Goal: Task Accomplishment & Management: Use online tool/utility

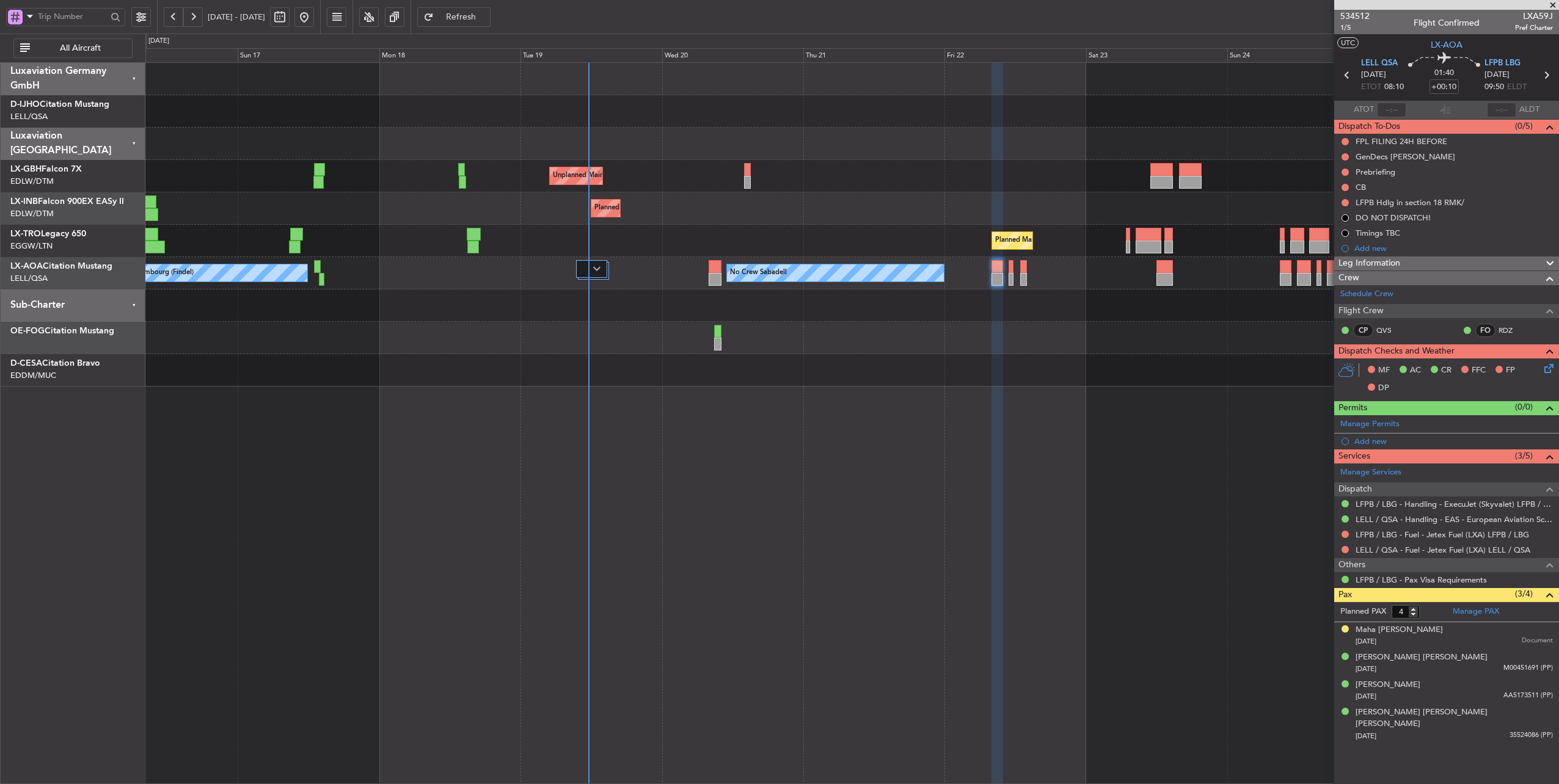
click at [1517, 217] on fb-app "[DATE] - [DATE] Refresh Quick Links All Aircraft Unplanned Maint [GEOGRAPHIC_DA…" at bounding box center [779, 399] width 1559 height 770
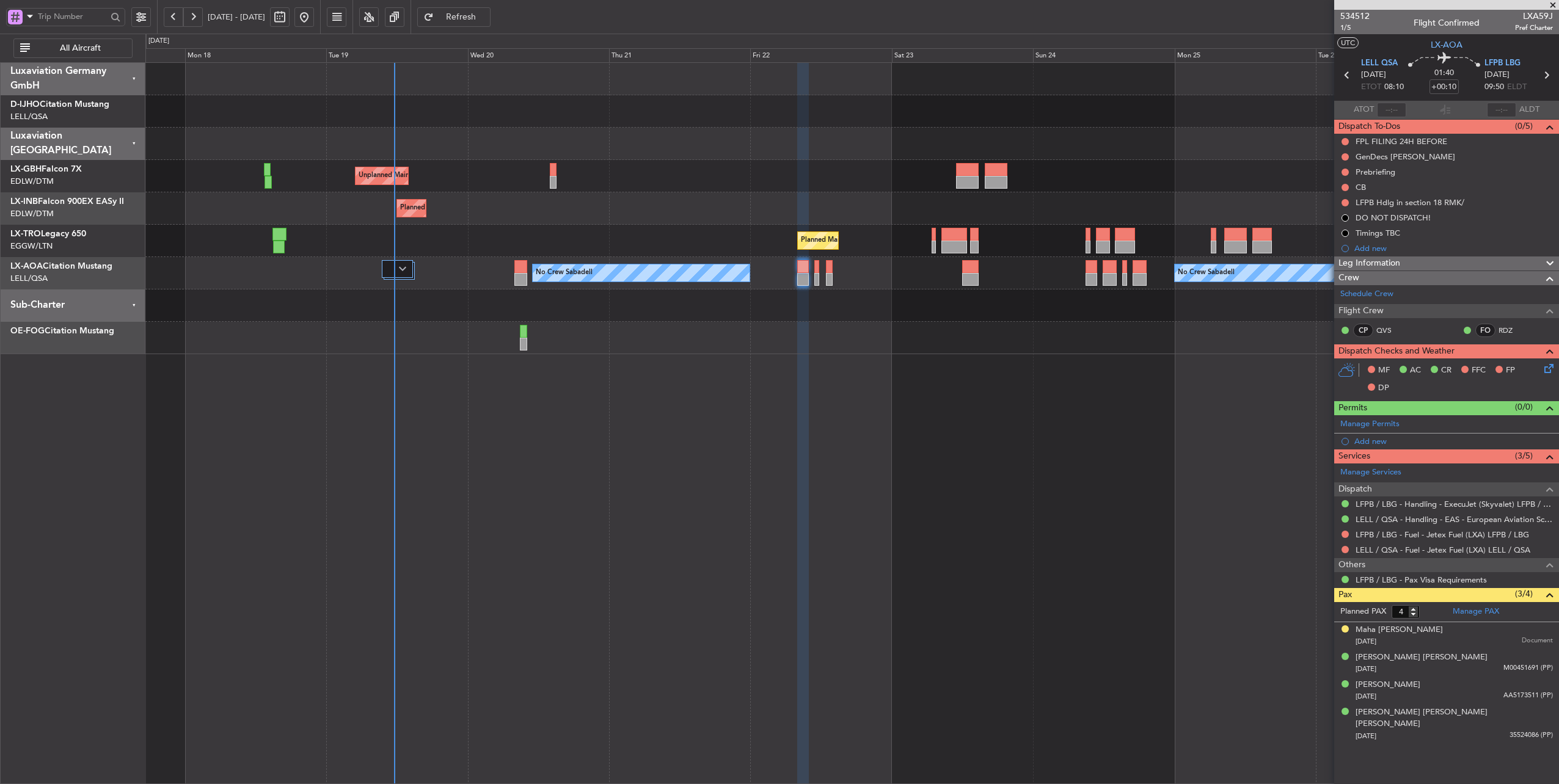
click at [504, 216] on div "Planned Maint Geneva (Cointrin)" at bounding box center [852, 209] width 1414 height 33
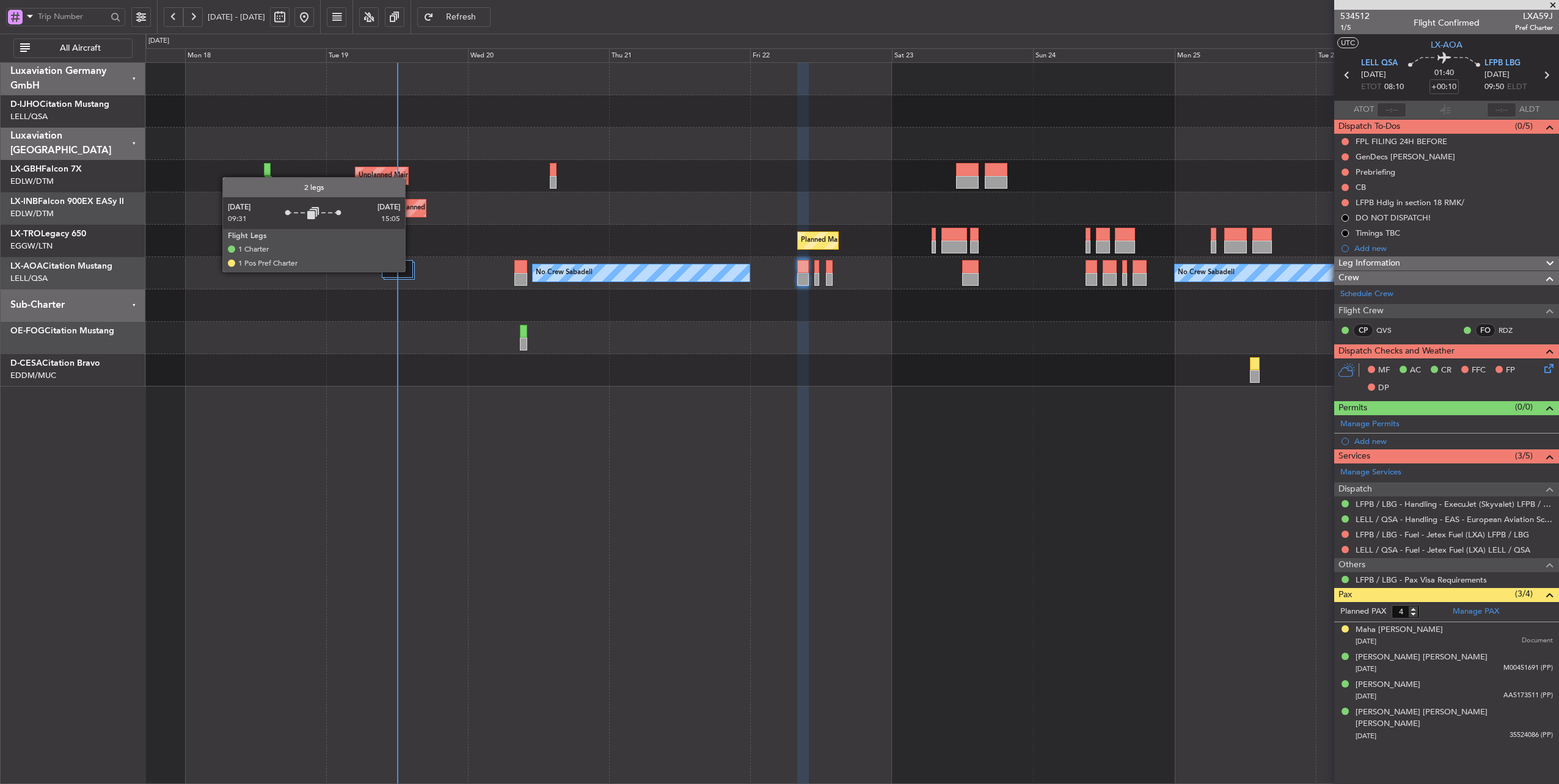
click at [407, 271] on div at bounding box center [398, 269] width 31 height 18
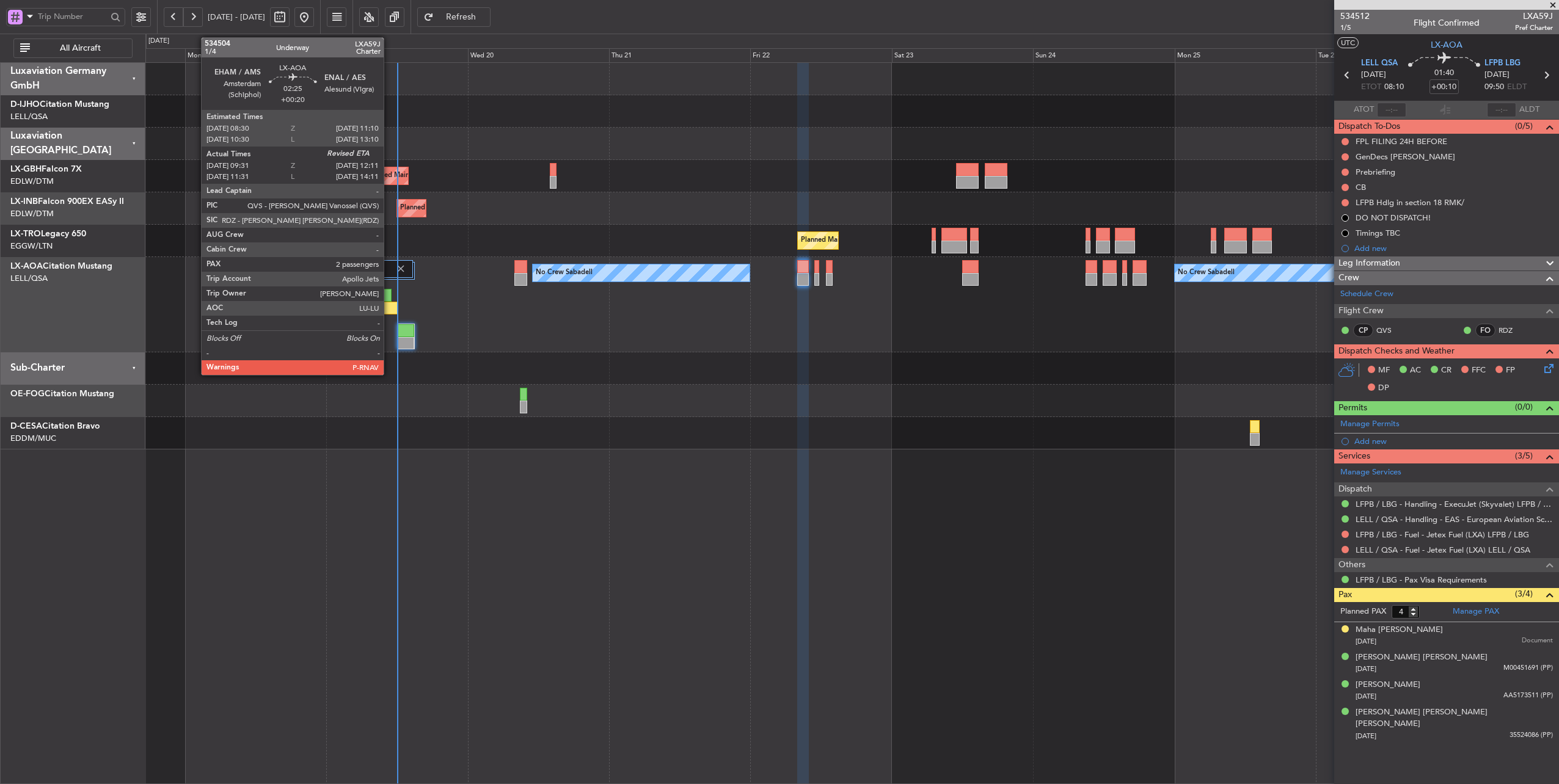
click at [390, 308] on div at bounding box center [390, 308] width 16 height 13
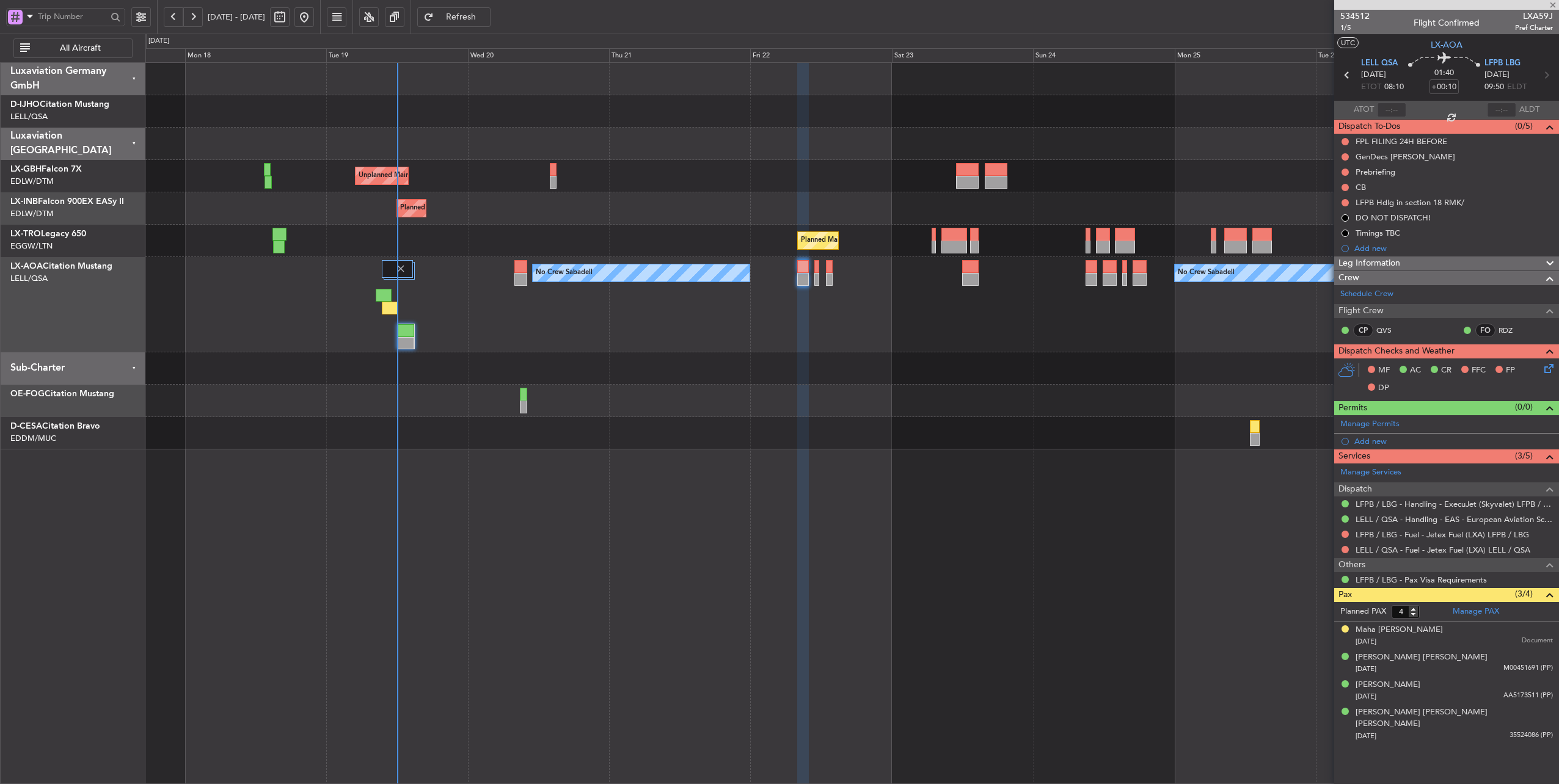
type input "+00:20"
type input "09:41"
type input "2"
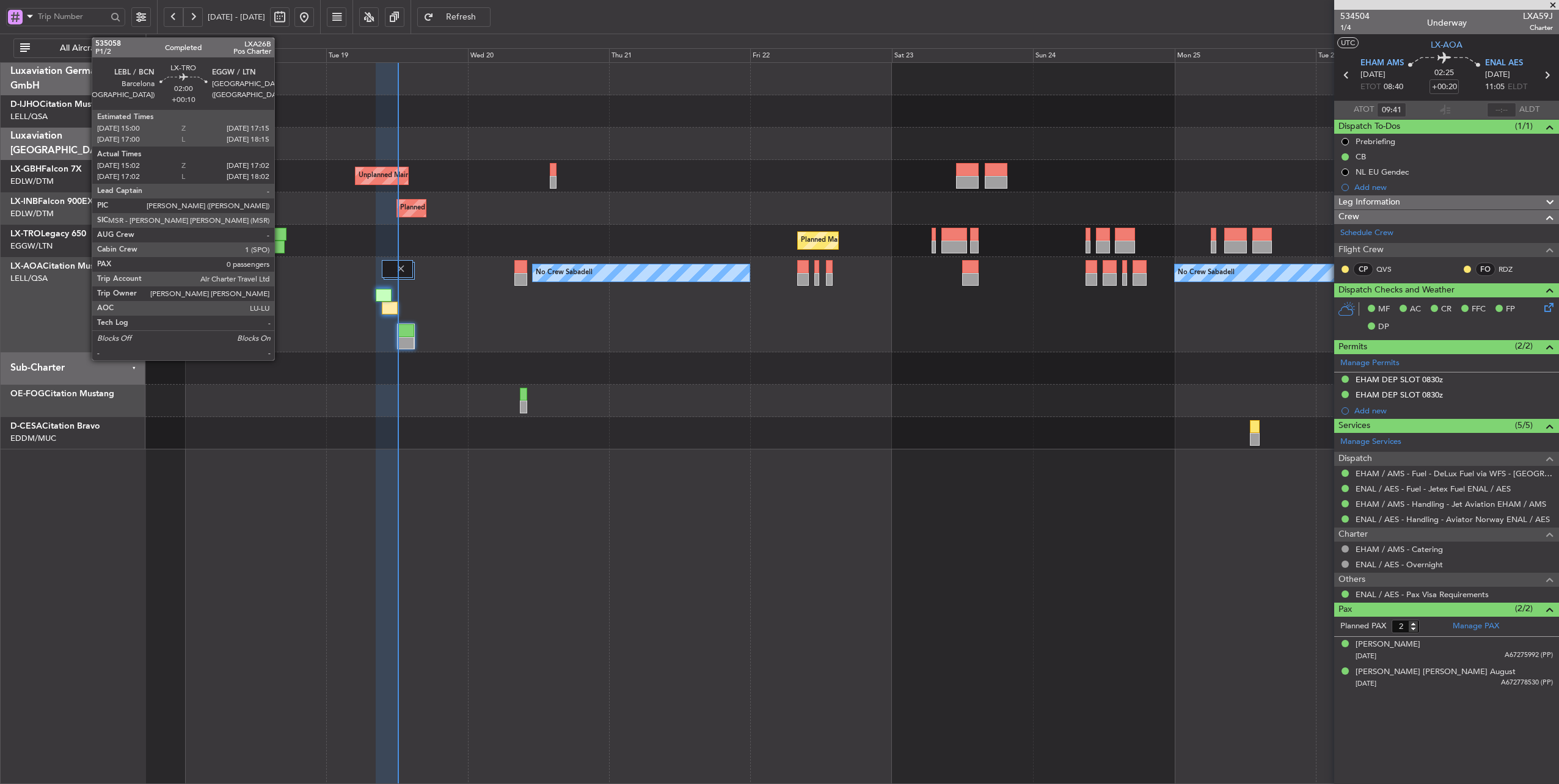
click at [280, 238] on div at bounding box center [279, 235] width 14 height 13
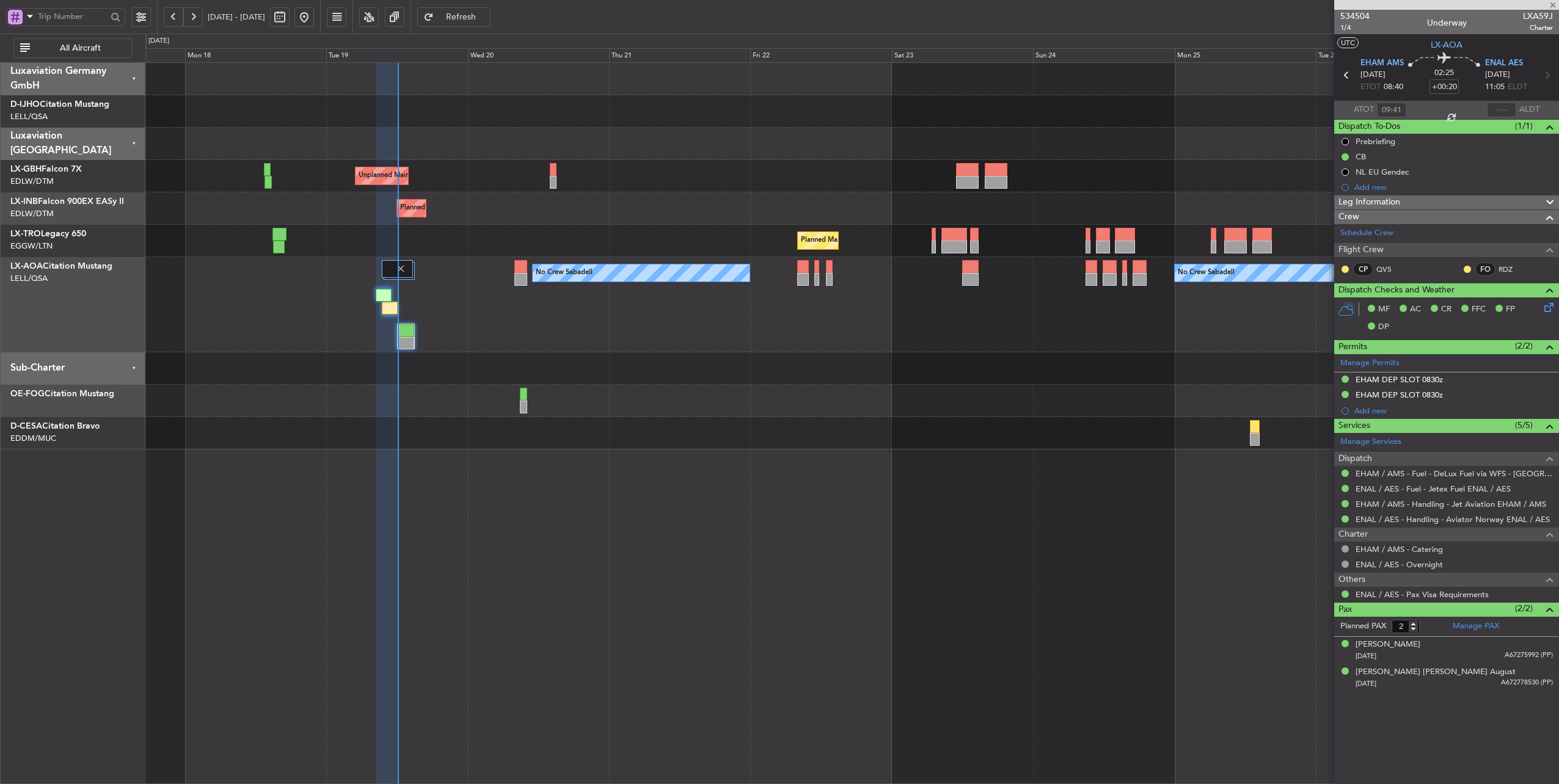
type input "+00:10"
type input "15:02"
type input "16:47"
type input "0"
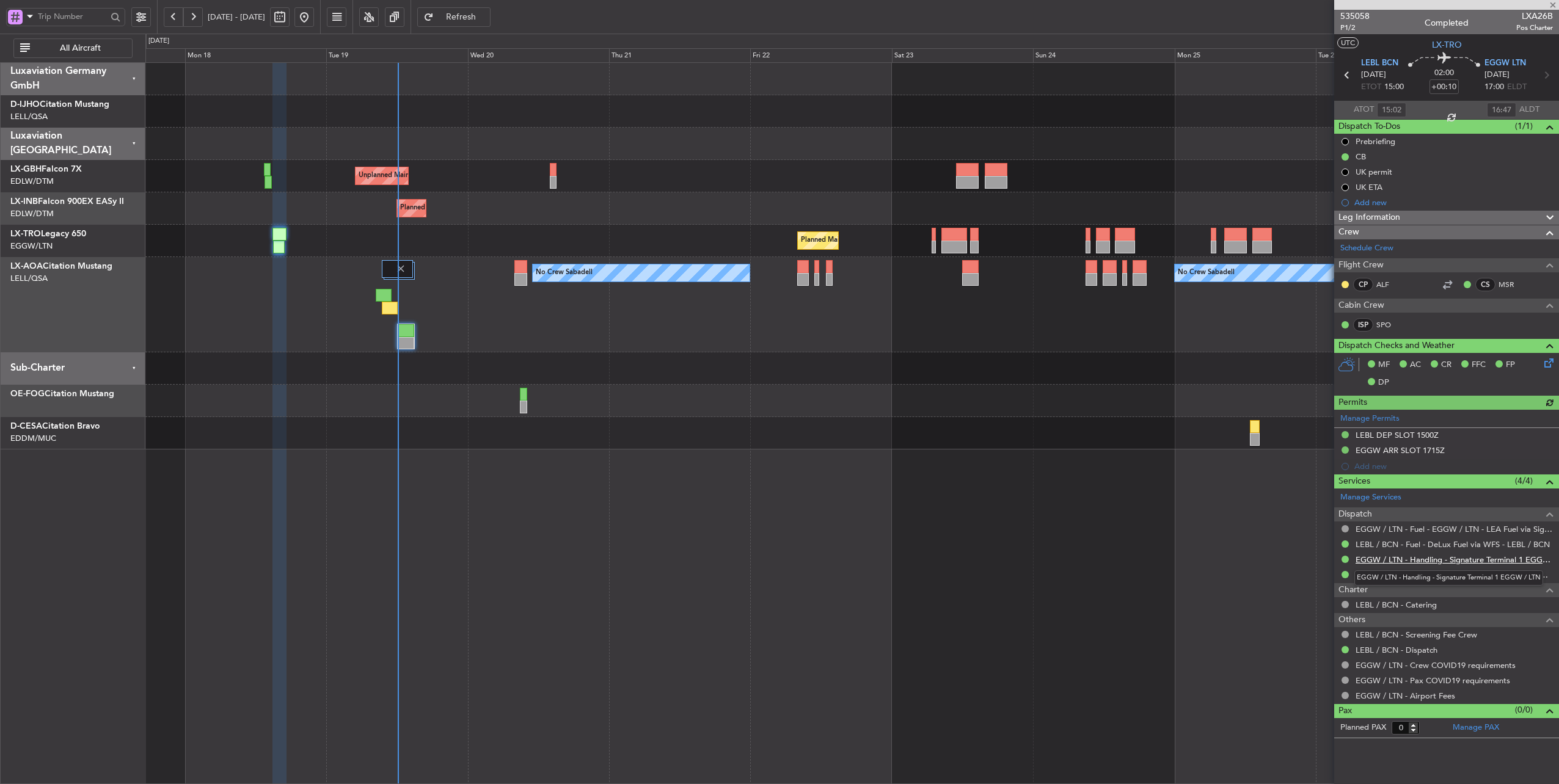
click at [1476, 557] on link "EGGW / LTN - Handling - Signature Terminal 1 EGGW / LTN" at bounding box center [1454, 560] width 198 height 10
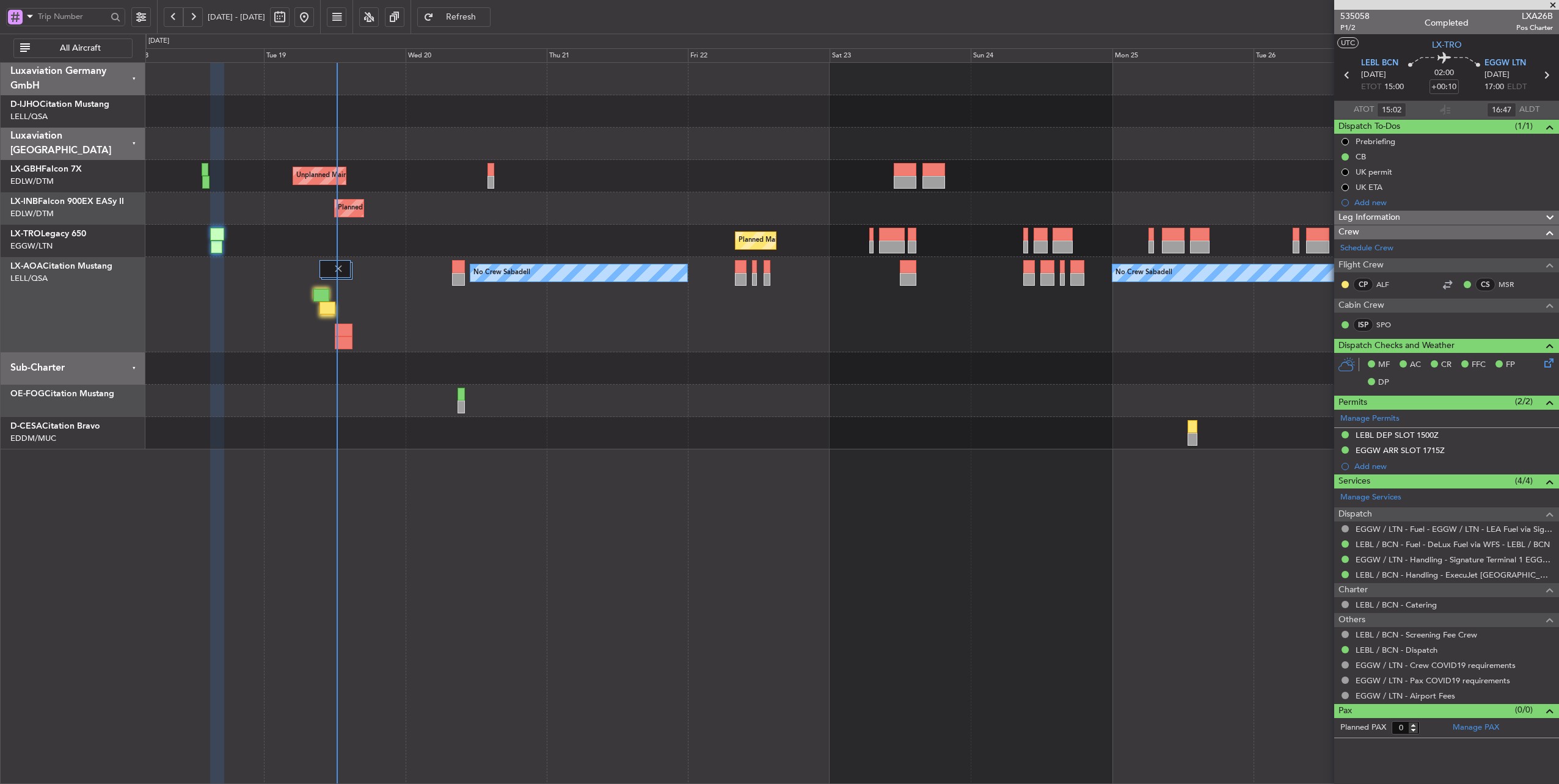
click at [672, 141] on div at bounding box center [852, 144] width 1414 height 33
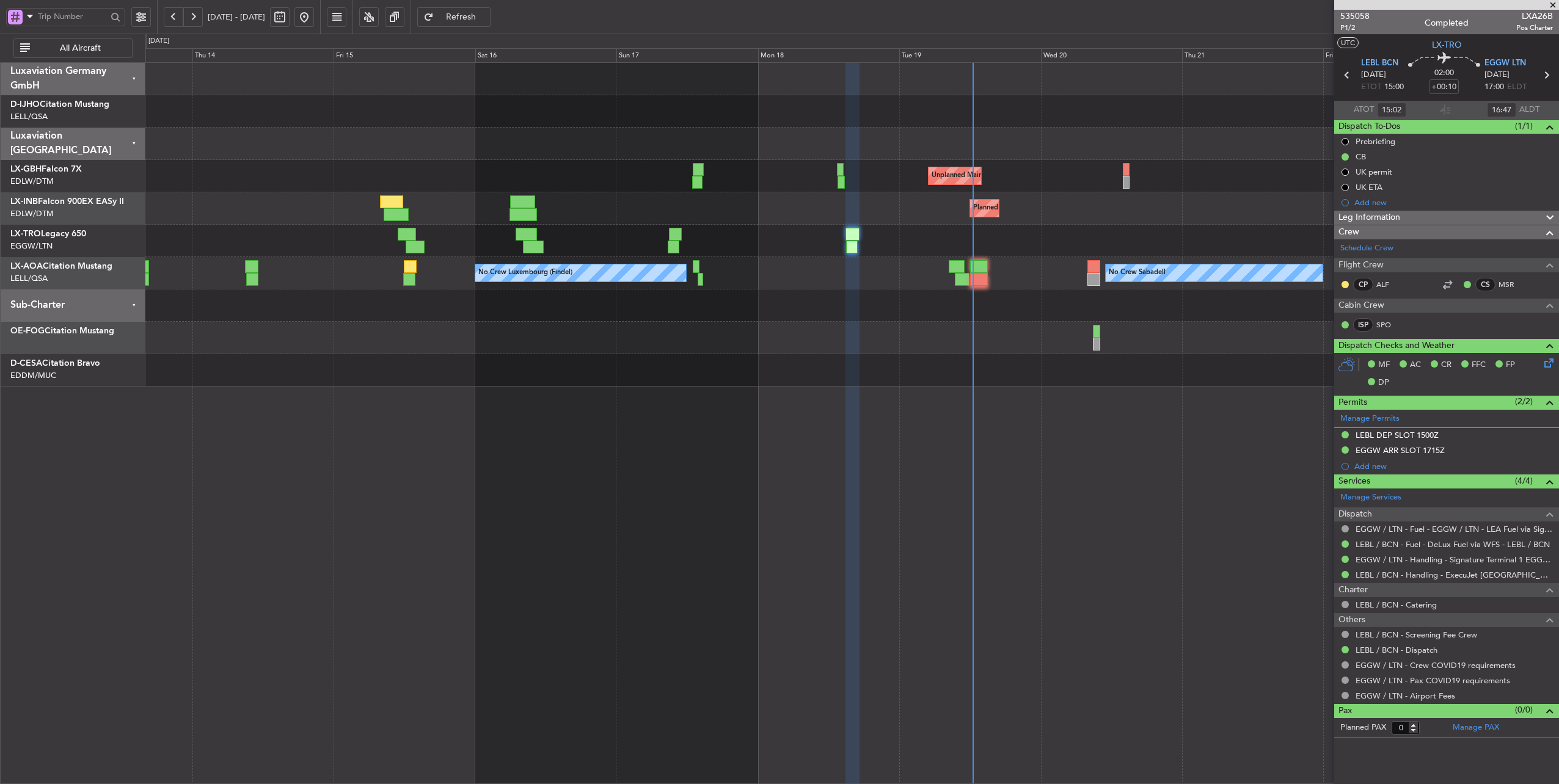
click at [1067, 209] on div "Planned Maint Geneva (Cointrin)" at bounding box center [852, 209] width 1414 height 33
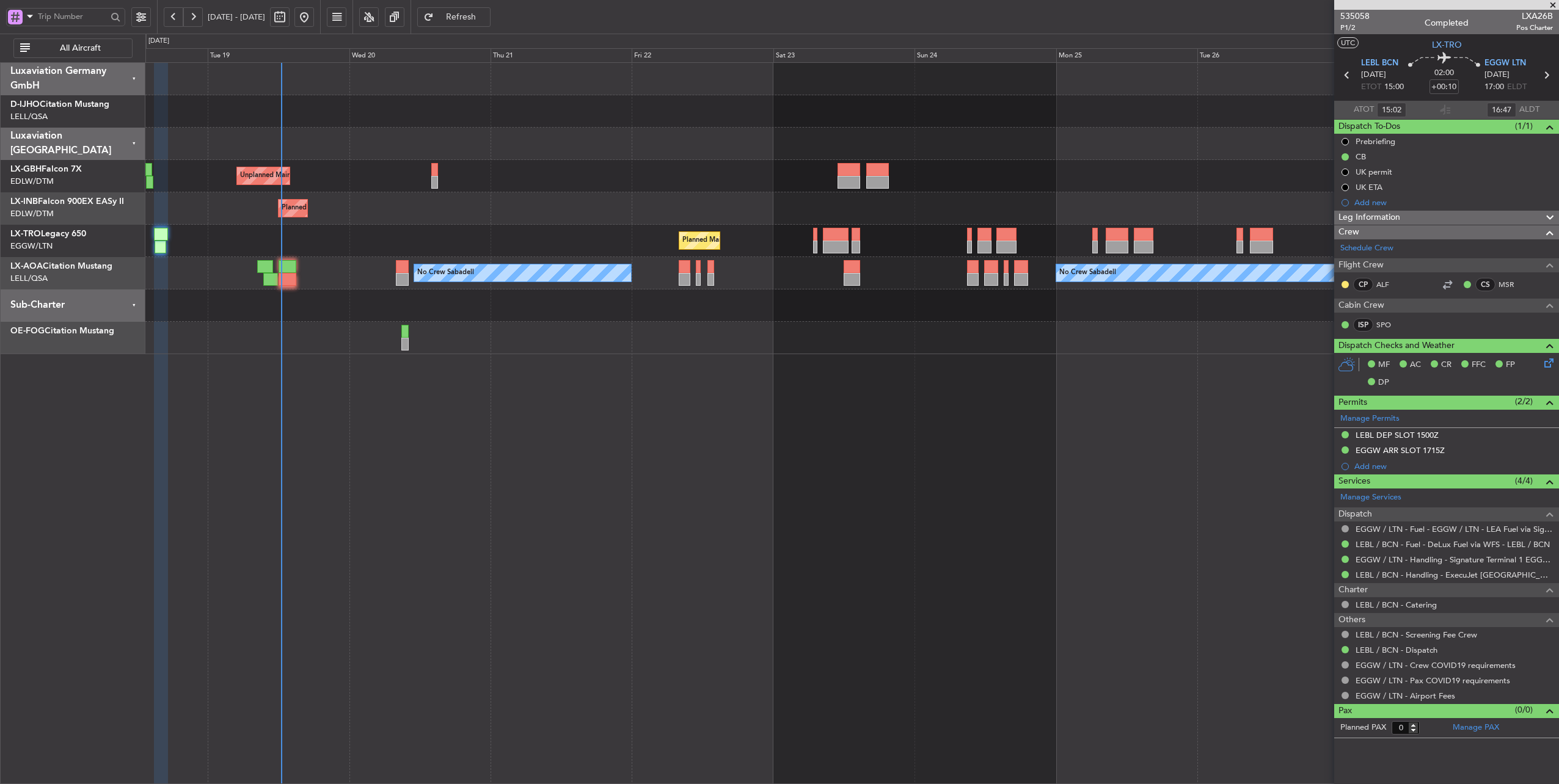
click at [450, 190] on div "Unplanned Maint [GEOGRAPHIC_DATA] ([GEOGRAPHIC_DATA]) Planned Maint Geneva ([GE…" at bounding box center [852, 209] width 1414 height 291
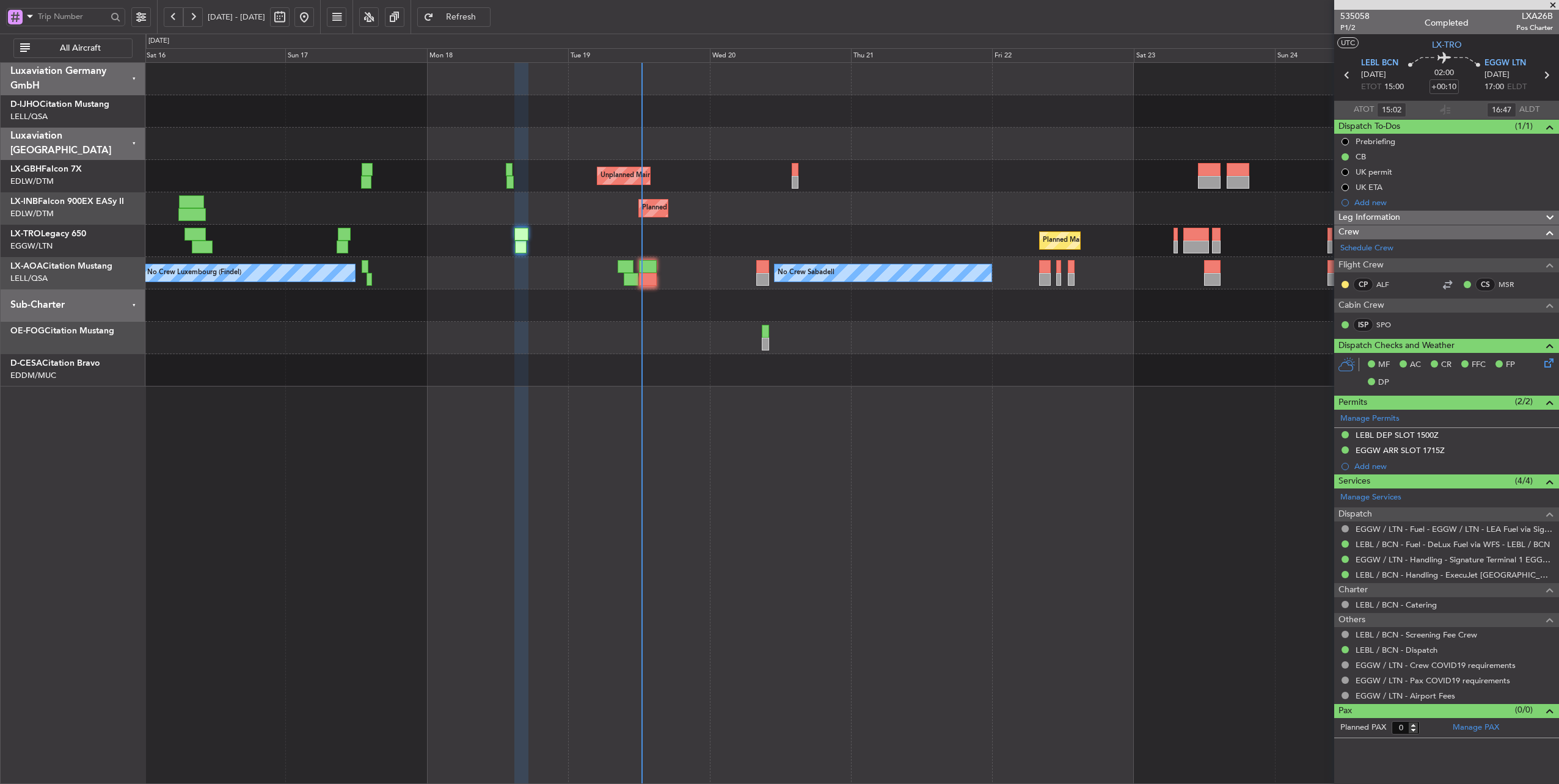
click at [735, 224] on div "Planned Maint Geneva (Cointrin)" at bounding box center [852, 209] width 1414 height 33
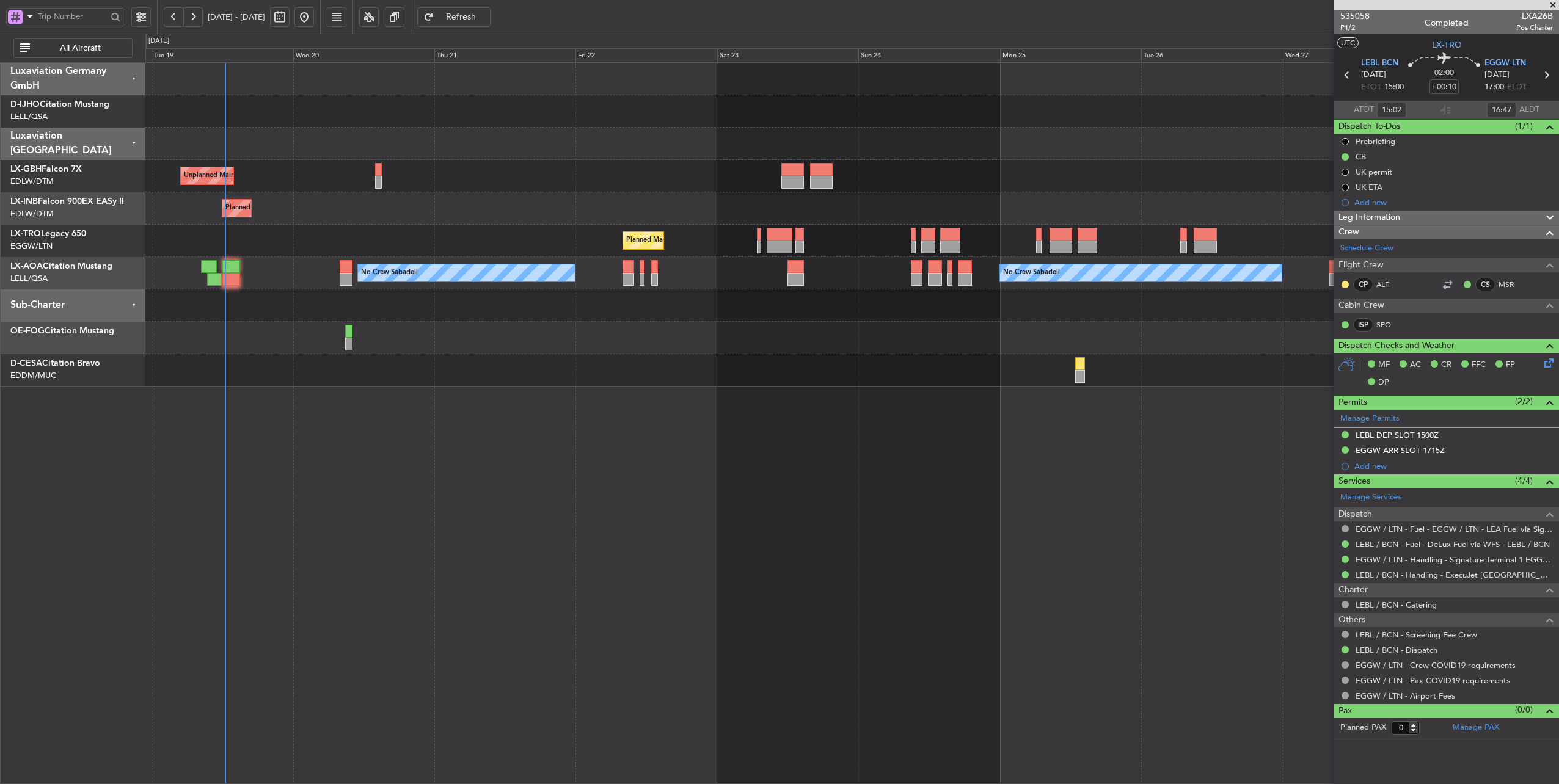
click at [441, 214] on div "Planned Maint Geneva (Cointrin)" at bounding box center [852, 209] width 1414 height 33
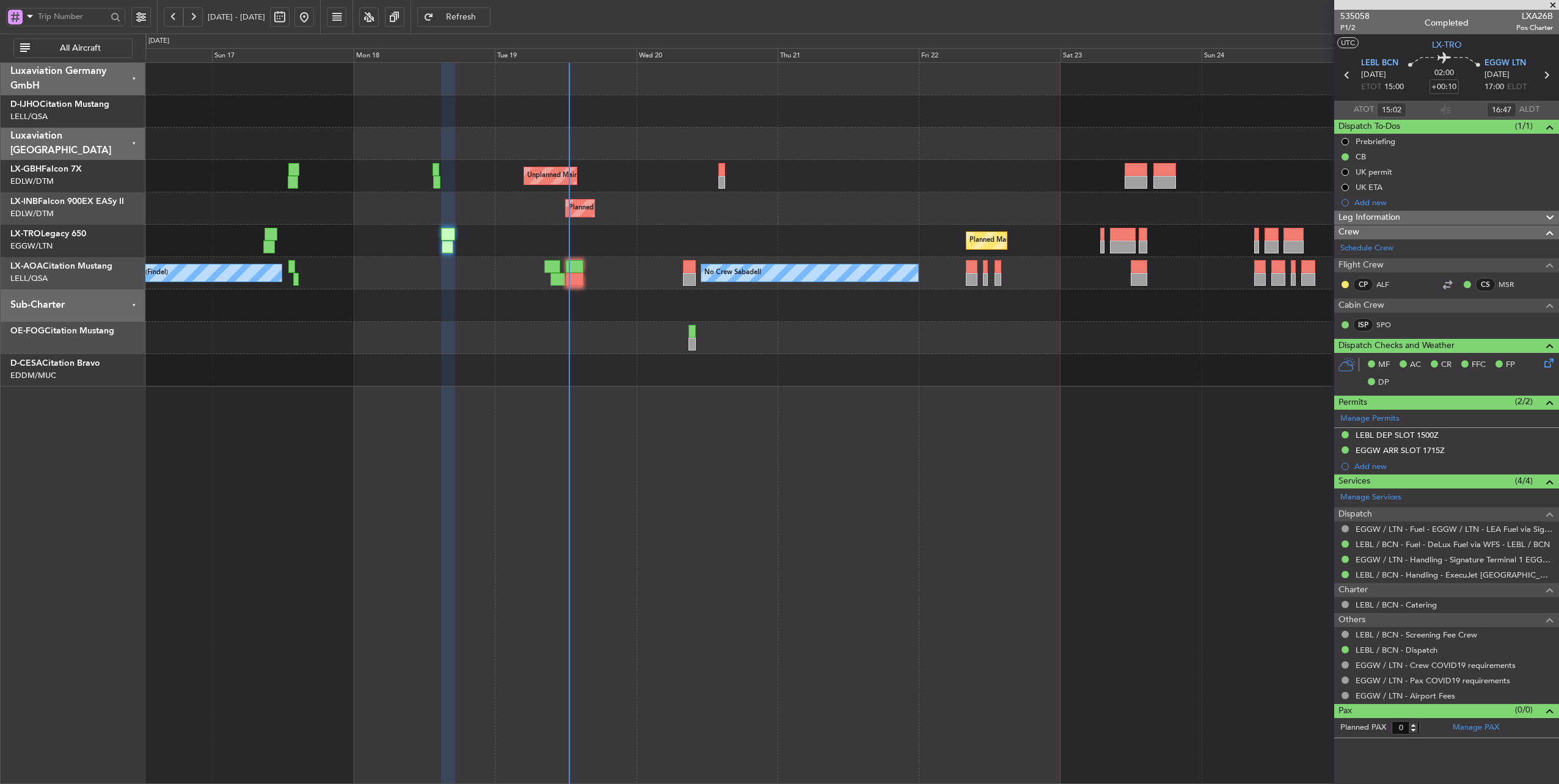
click at [646, 243] on div "Unplanned Maint [GEOGRAPHIC_DATA] ([GEOGRAPHIC_DATA]) Planned Maint Geneva ([GE…" at bounding box center [852, 225] width 1414 height 324
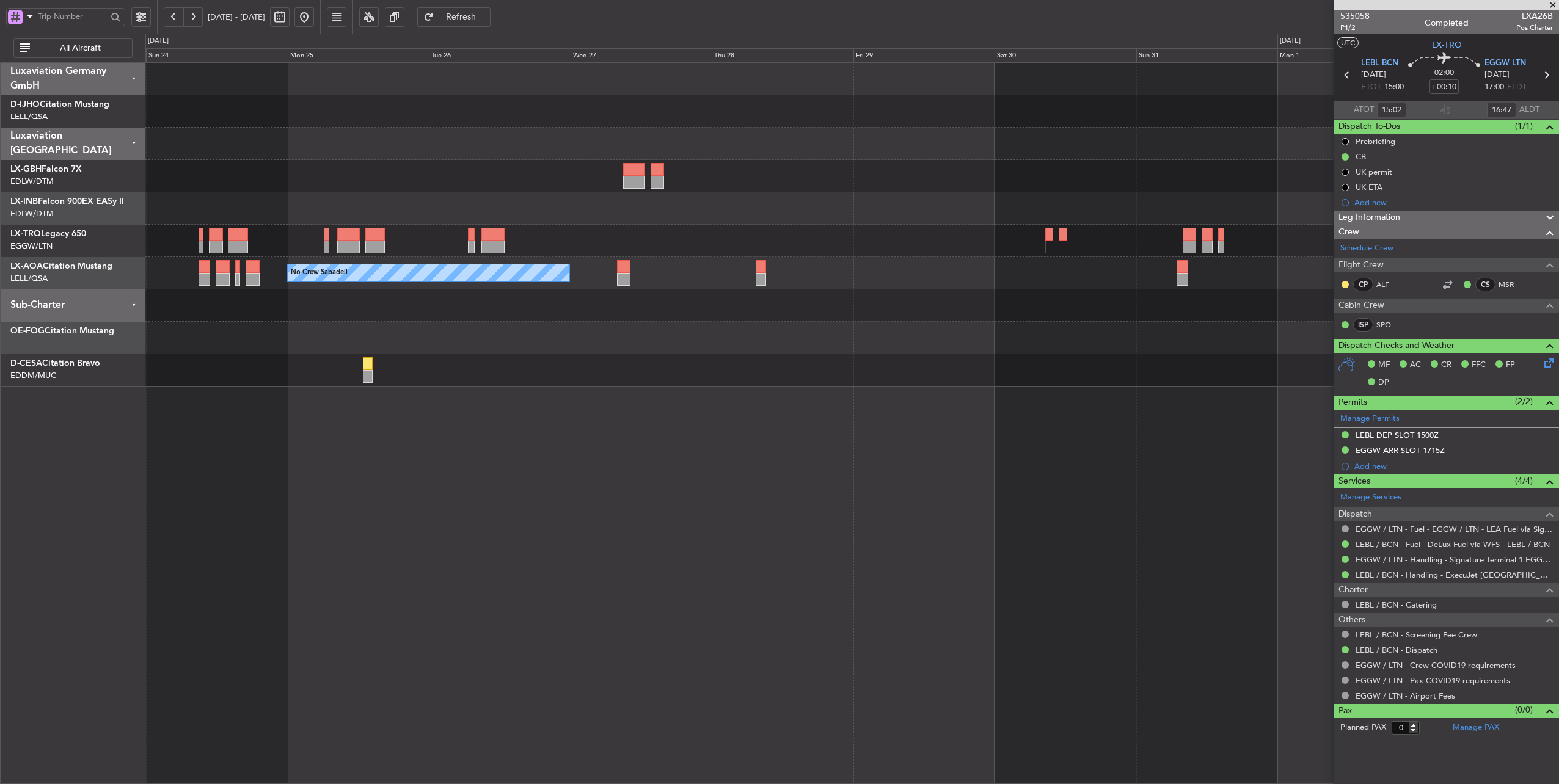
click at [57, 237] on div "Planned Maint [GEOGRAPHIC_DATA] ([GEOGRAPHIC_DATA]) No Crew Sabadell No Crew Sa…" at bounding box center [779, 409] width 1559 height 751
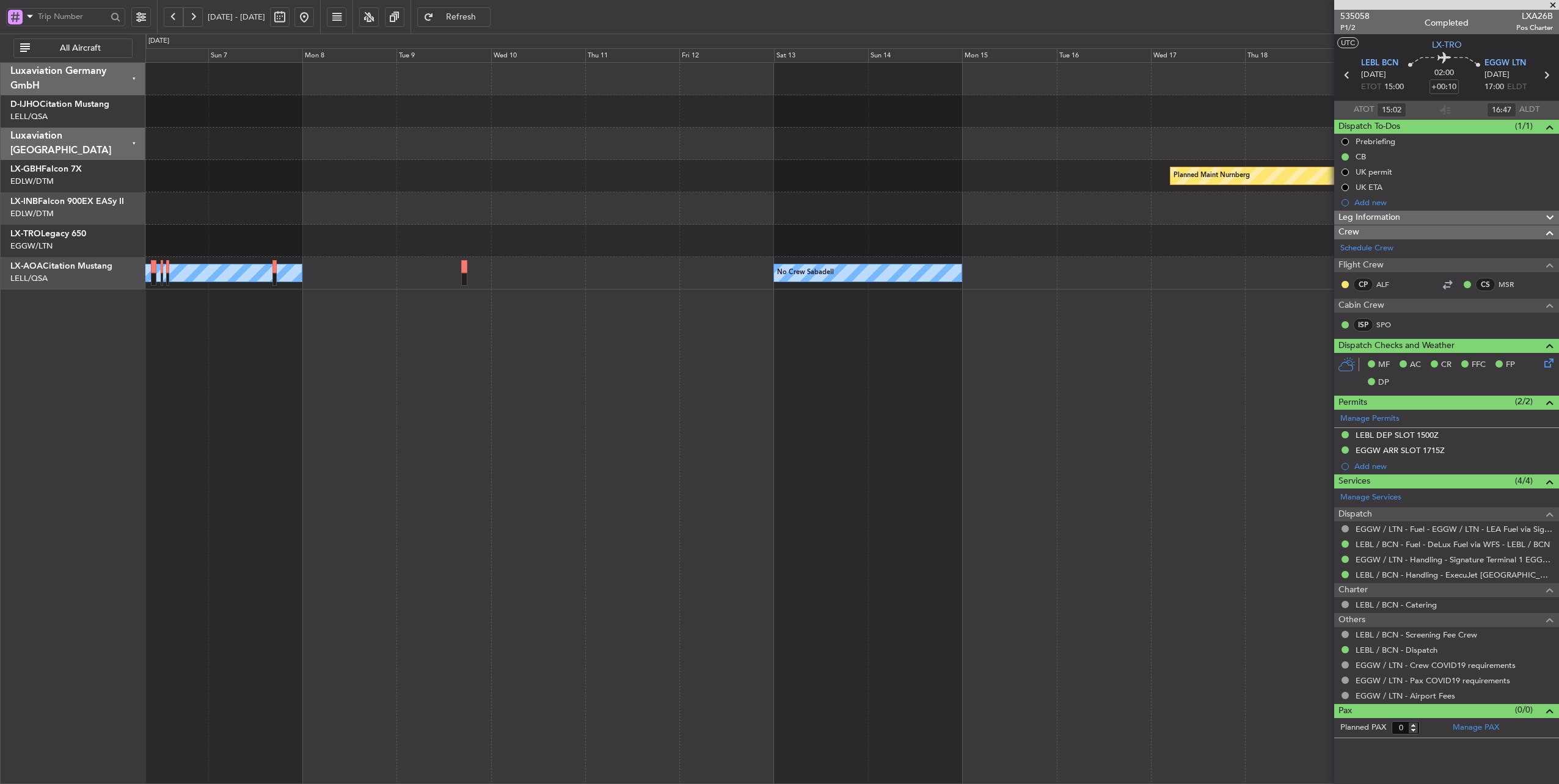
click at [371, 211] on div at bounding box center [852, 209] width 1414 height 33
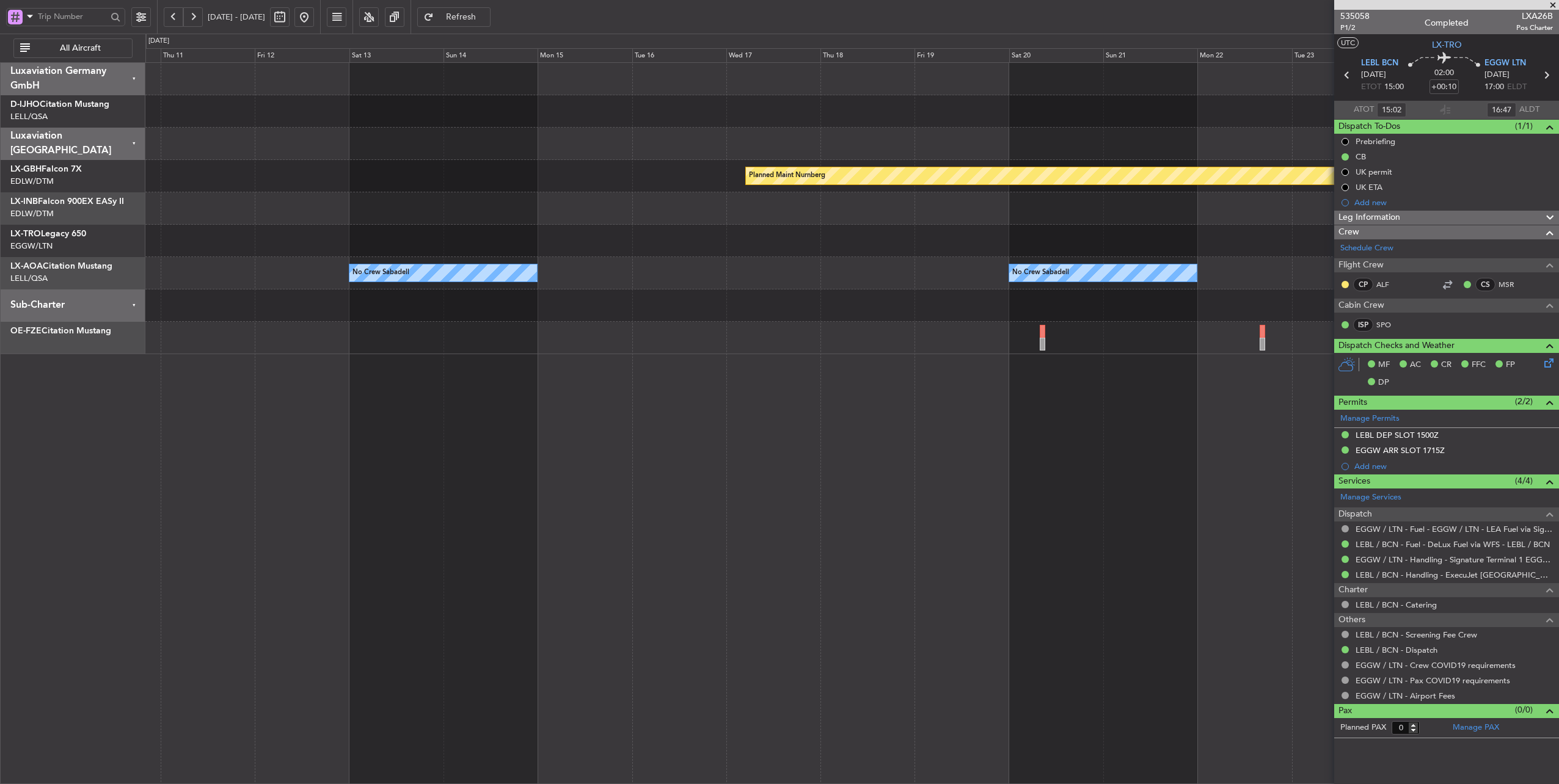
click at [36, 240] on div "Planned Maint Nurnberg No Crew Sabadell No Crew Sabadell No Crew Sabadell No Cr…" at bounding box center [779, 409] width 1559 height 751
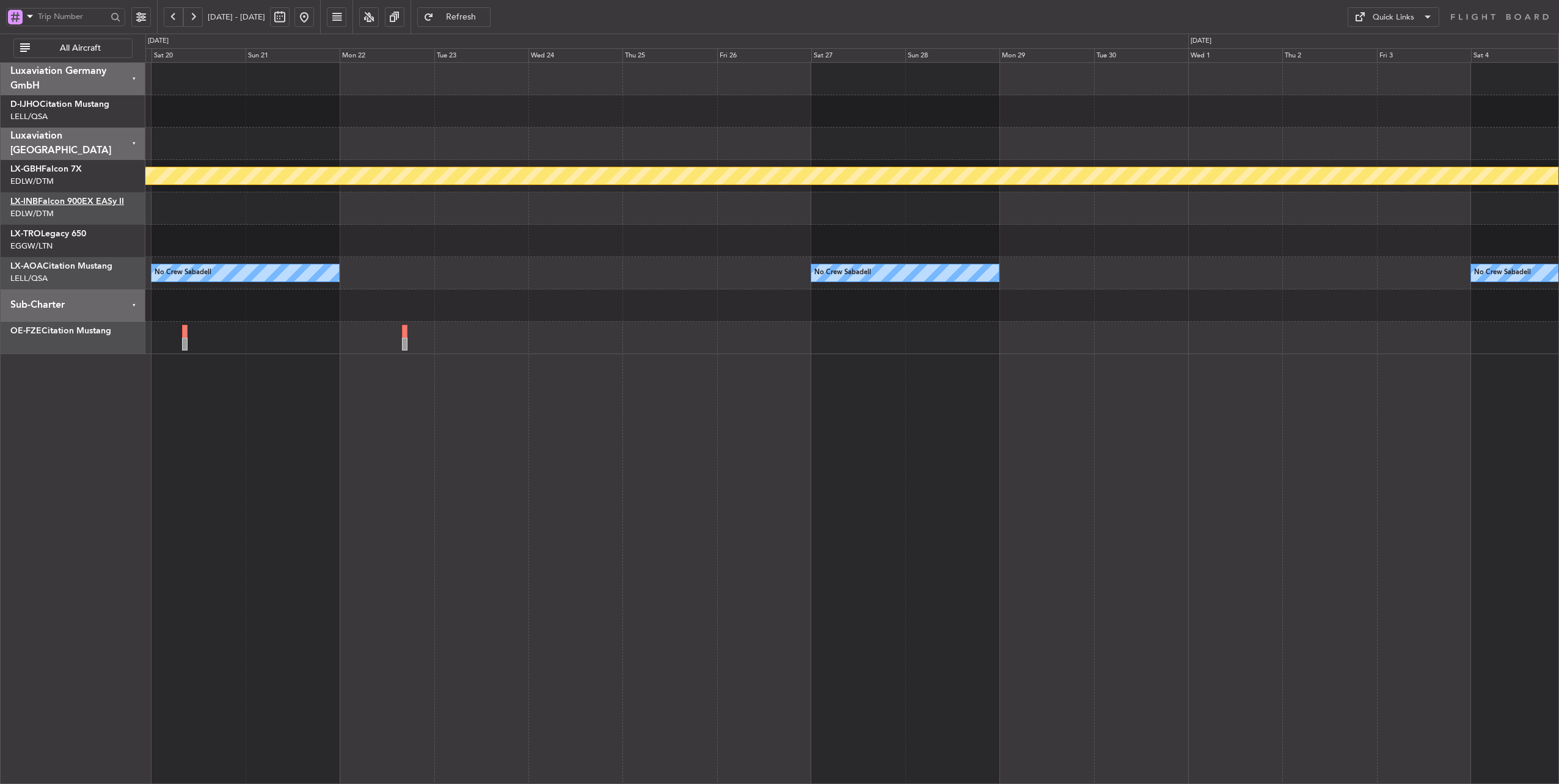
click at [80, 197] on link "LX-INB Falcon 900EX EASy II" at bounding box center [67, 201] width 113 height 8
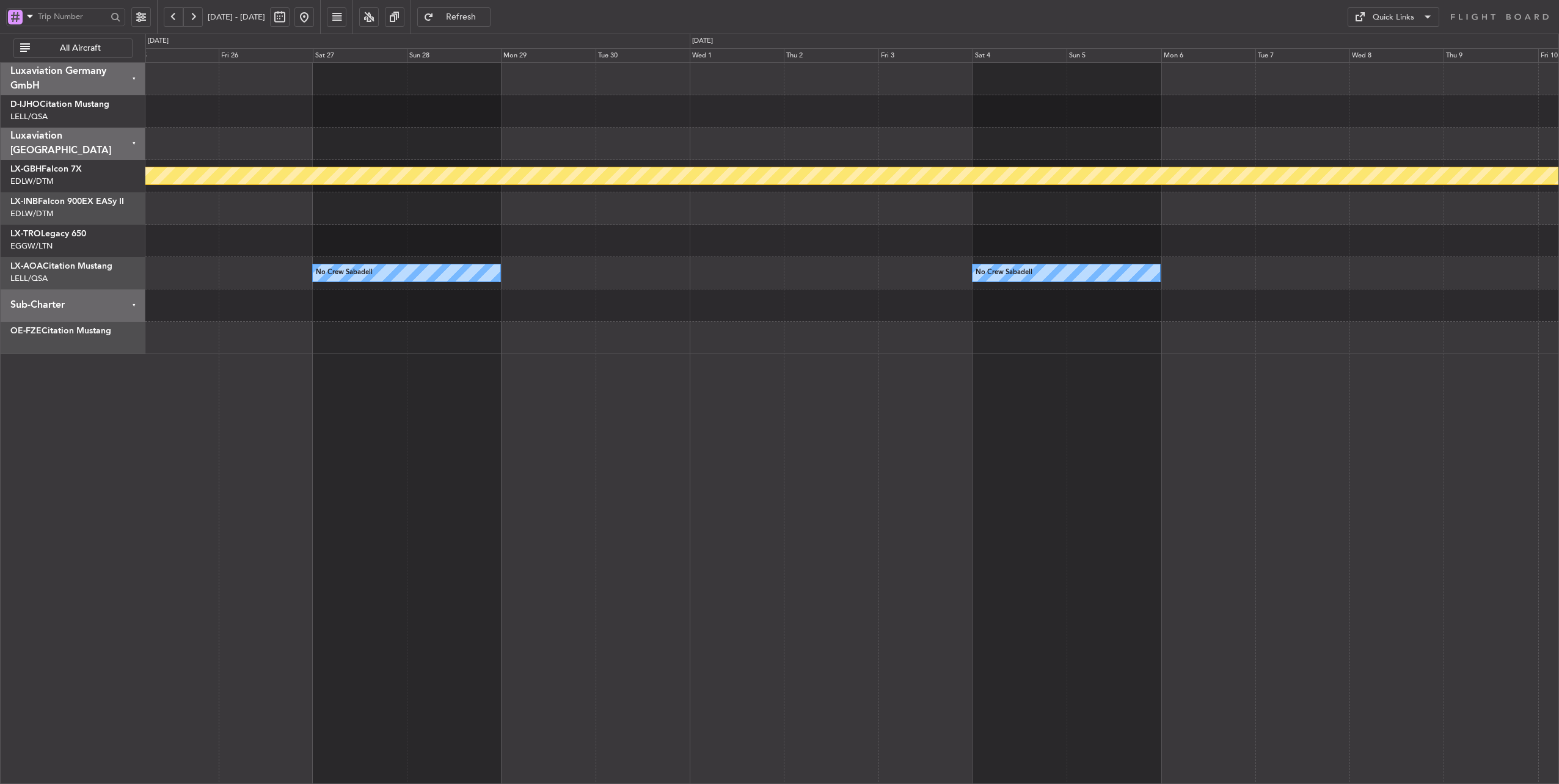
click at [507, 235] on div "Planned Maint Nurnberg No Crew Sabadell No Crew Sabadell No Crew Sabadell" at bounding box center [852, 209] width 1414 height 291
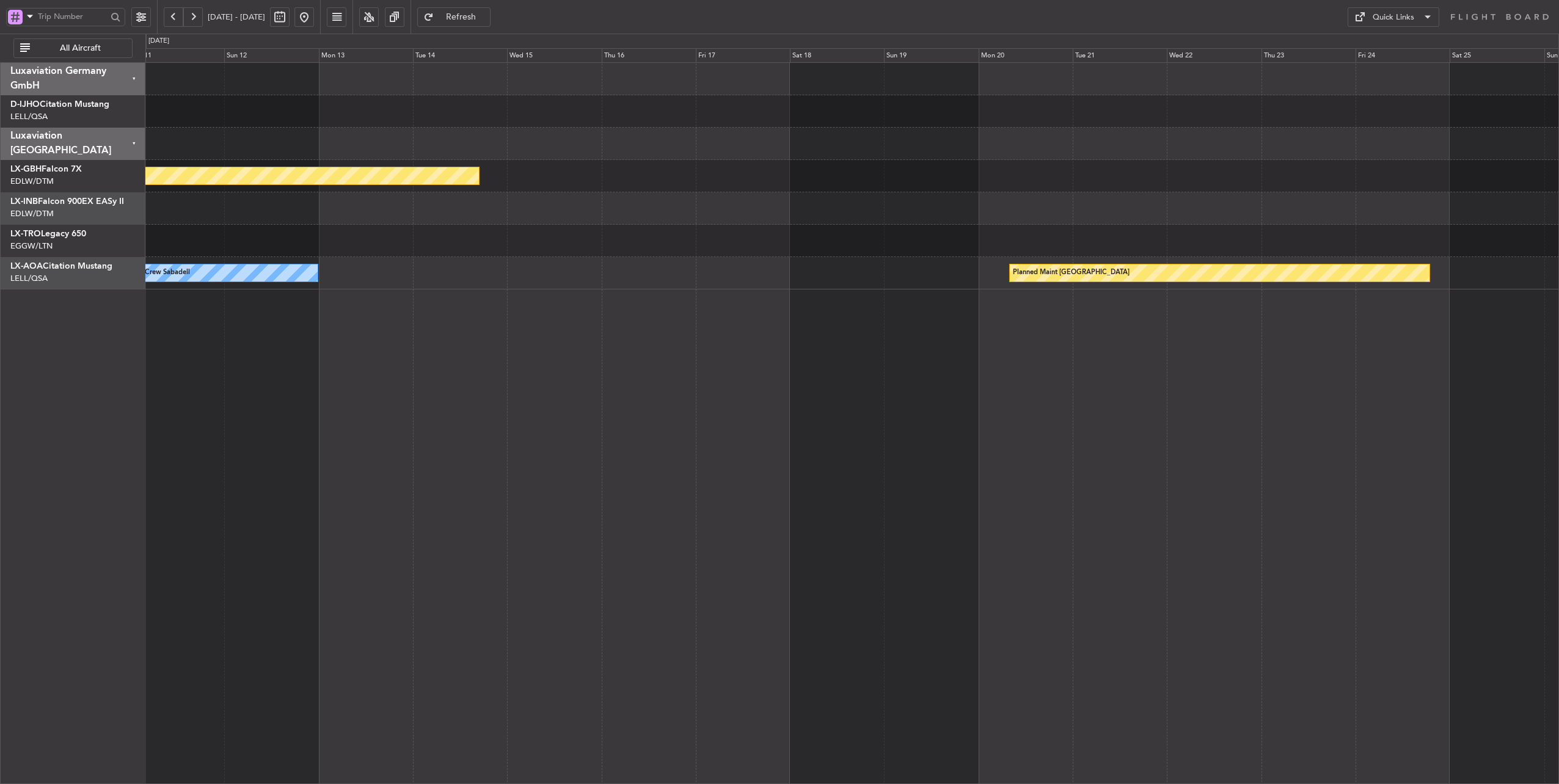
click at [355, 254] on div "Planned Maint Nurnberg No Crew Sabadell Planned Maint [GEOGRAPHIC_DATA]" at bounding box center [852, 177] width 1414 height 227
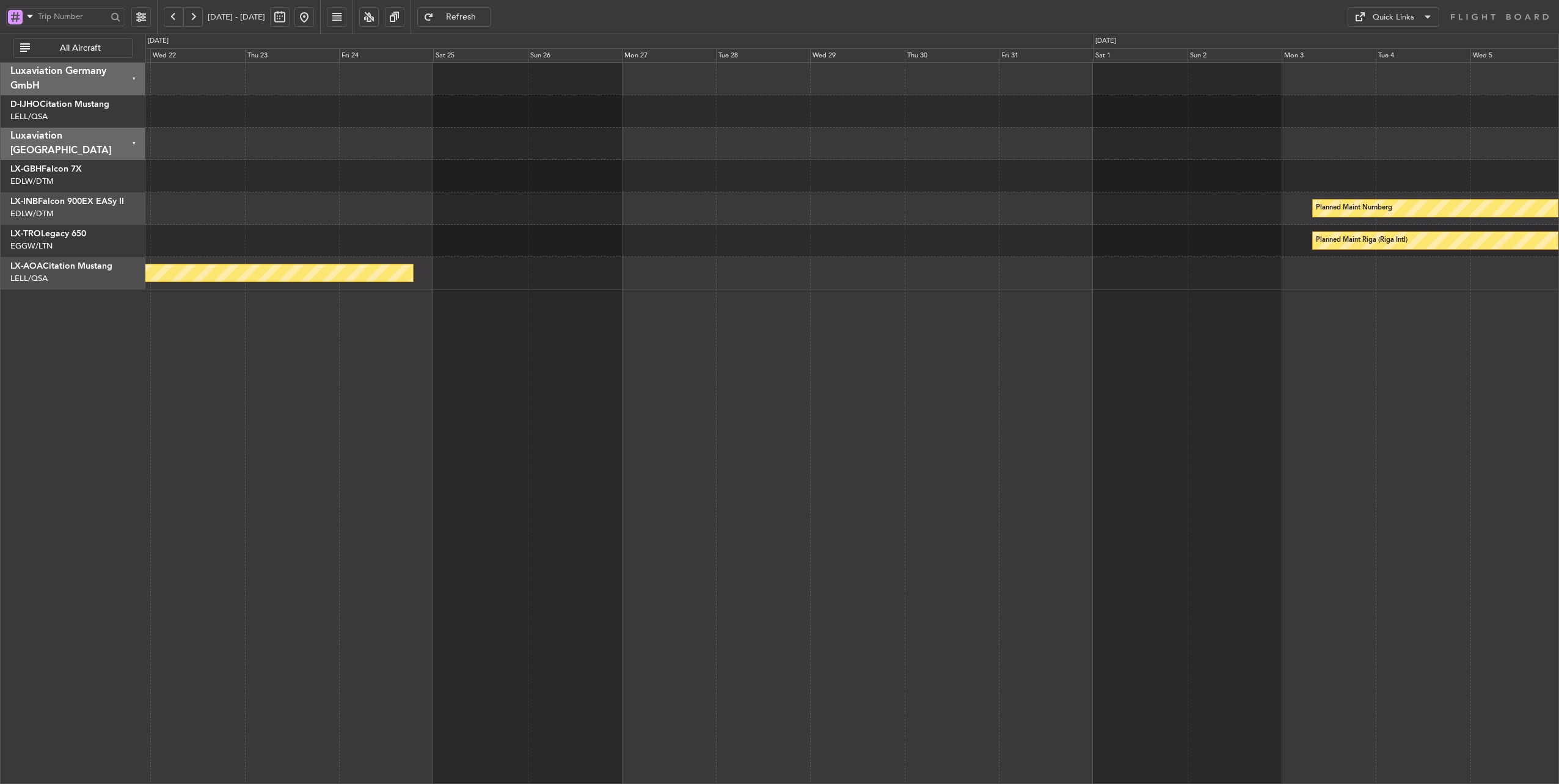
click at [312, 228] on div "Planned Maint Nurnberg Planned Maint [GEOGRAPHIC_DATA] (Riga Intl) Planned Main…" at bounding box center [852, 177] width 1414 height 227
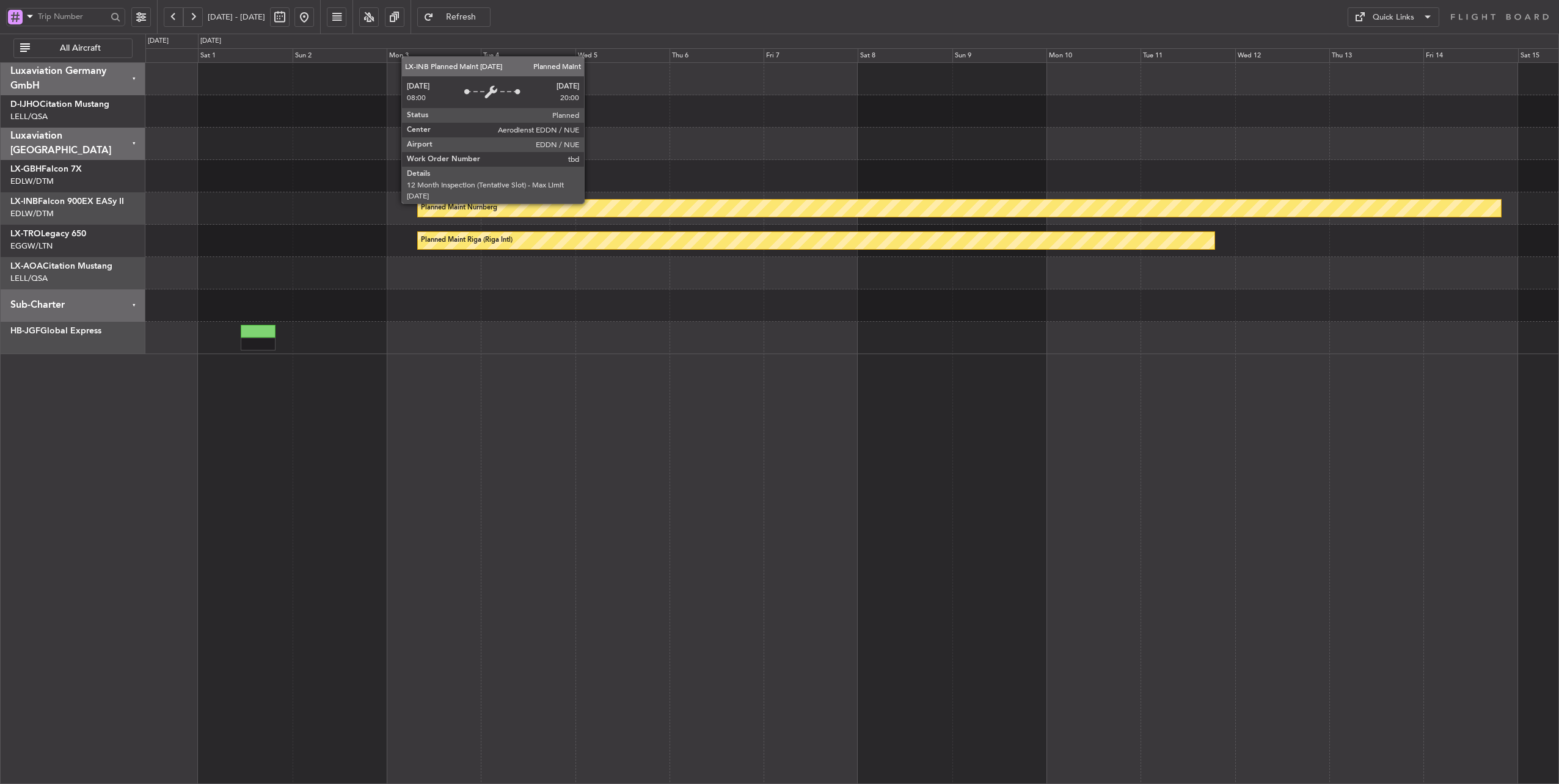
click at [590, 203] on div "Planned Maint Nurnberg" at bounding box center [959, 208] width 1083 height 17
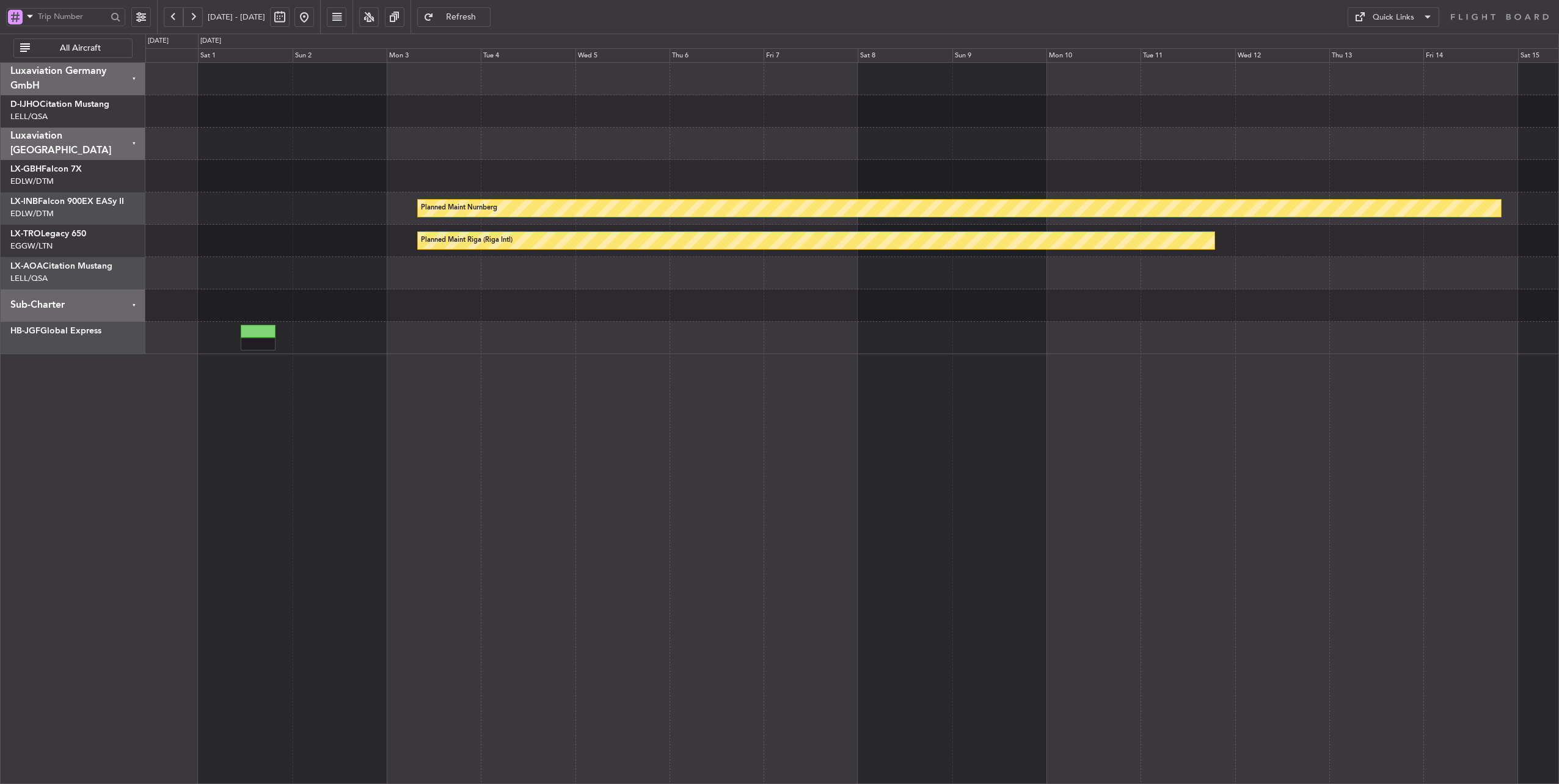
click at [314, 10] on button at bounding box center [304, 17] width 20 height 20
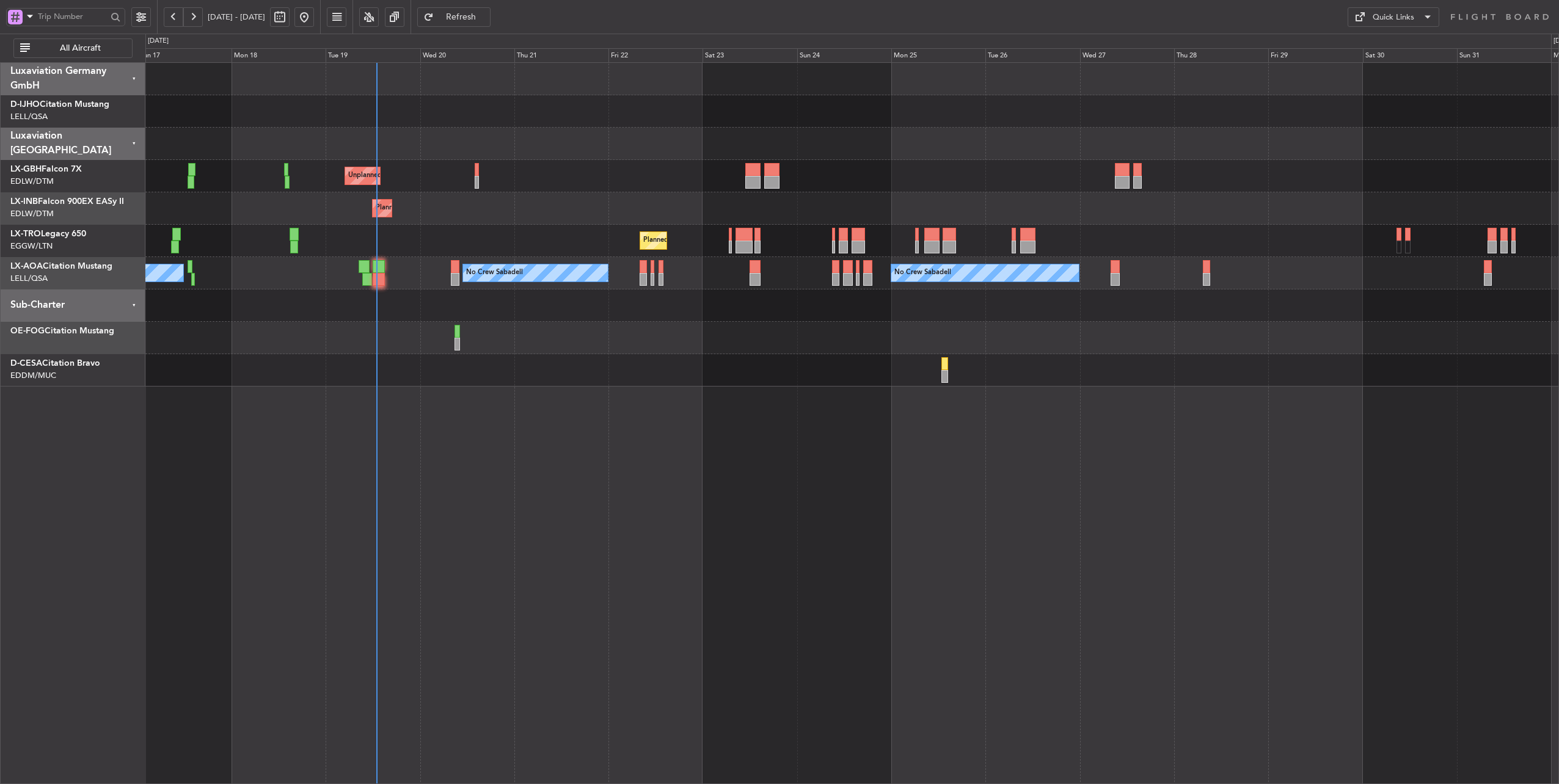
click at [486, 216] on div "Planned Maint Geneva (Cointrin)" at bounding box center [852, 209] width 1414 height 33
